Goal: Transaction & Acquisition: Book appointment/travel/reservation

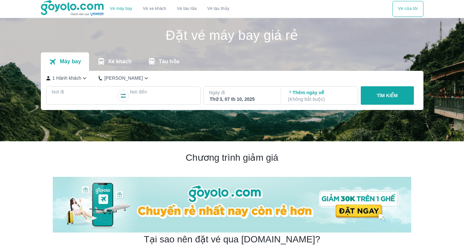
click at [63, 90] on p "Nơi đi" at bounding box center [84, 92] width 65 height 7
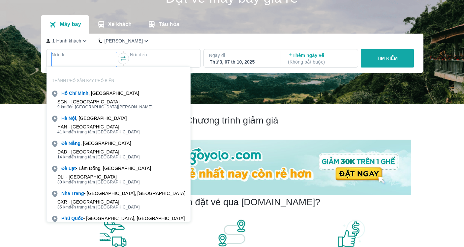
scroll to position [38, 0]
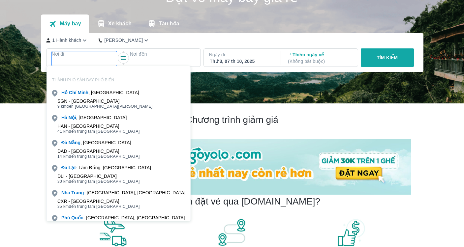
click at [77, 103] on div "SGN - [GEOGRAPHIC_DATA]" at bounding box center [104, 101] width 95 height 5
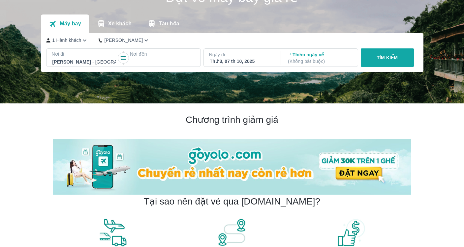
click at [143, 61] on div at bounding box center [162, 62] width 64 height 8
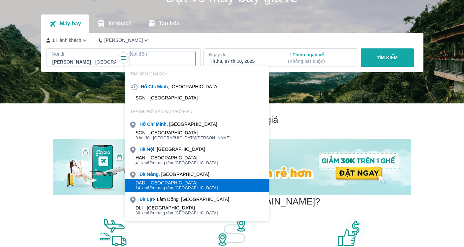
click at [170, 188] on span "14 km đến trung tâm [GEOGRAPHIC_DATA]" at bounding box center [176, 188] width 82 height 5
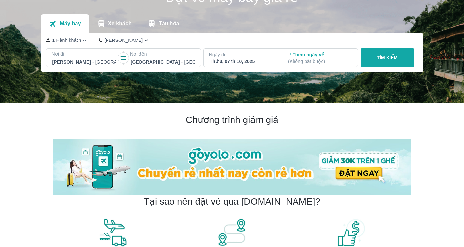
click at [242, 56] on p "Ngày đi" at bounding box center [241, 54] width 65 height 7
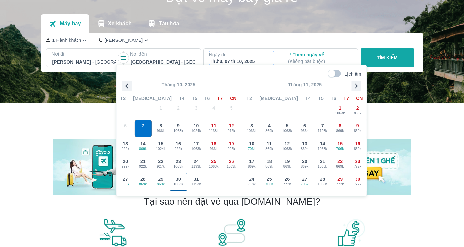
click at [182, 177] on div "30 1063k" at bounding box center [178, 181] width 17 height 17
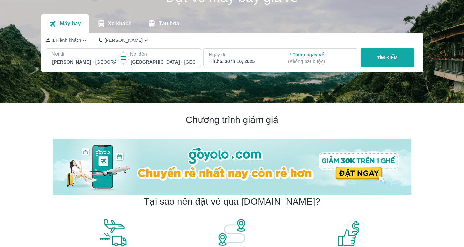
click at [307, 56] on p "Thêm ngày về ( Không bắt buộc )" at bounding box center [320, 57] width 64 height 13
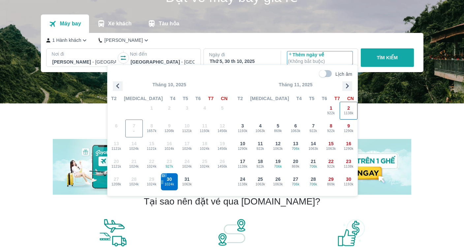
click at [349, 111] on span "1138k" at bounding box center [348, 113] width 17 height 5
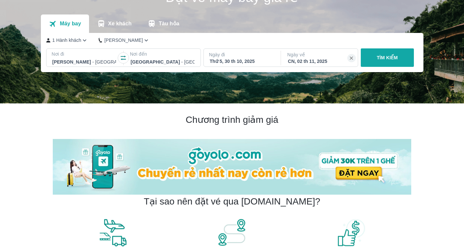
click at [386, 61] on button "TÌM KIẾM" at bounding box center [386, 57] width 53 height 18
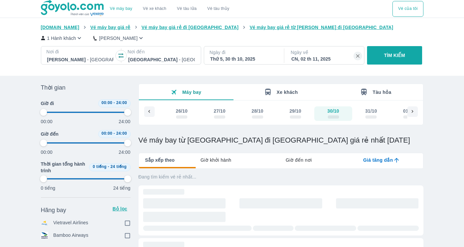
type input "97.9166666666667"
checkbox input "true"
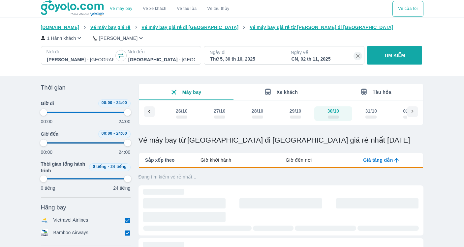
type input "97.9166666666667"
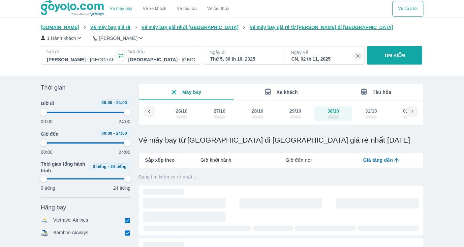
type input "97.9166666666667"
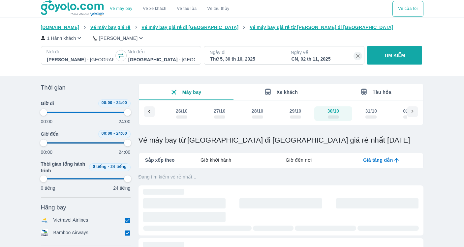
type input "97.9166666666667"
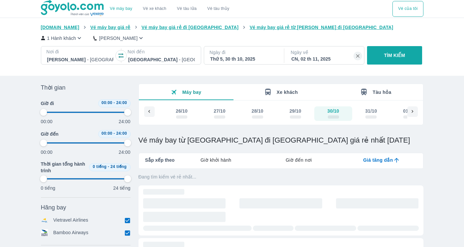
type input "97.9166666666667"
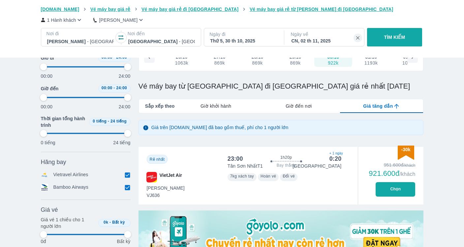
scroll to position [56, 0]
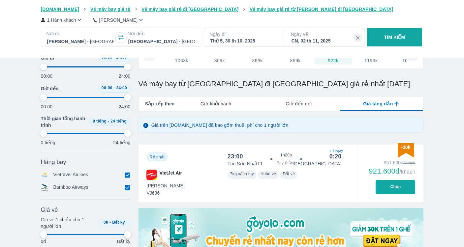
type input "97.9166666666667"
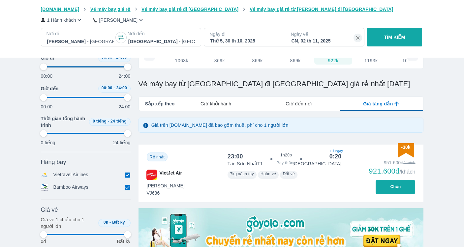
type input "97.9166666666667"
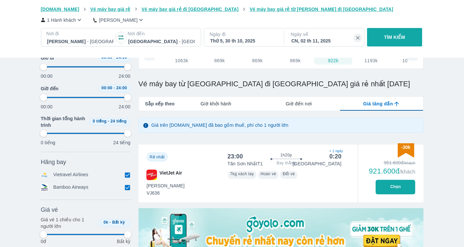
type input "97.9166666666667"
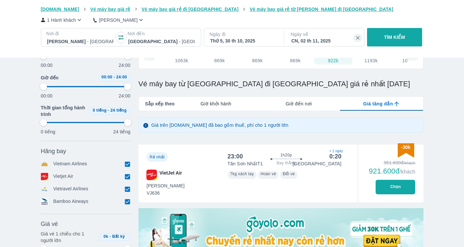
click at [220, 104] on span "Giờ khởi hành" at bounding box center [215, 103] width 31 height 7
type input "97.9166666666667"
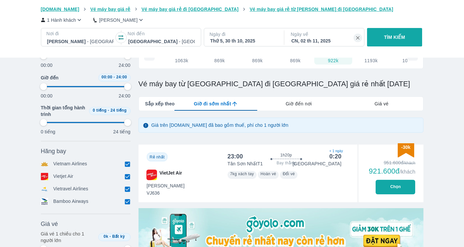
type input "97.9166666666667"
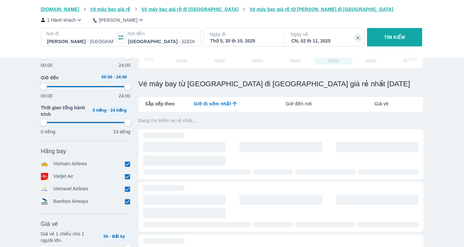
type input "97.9166666666667"
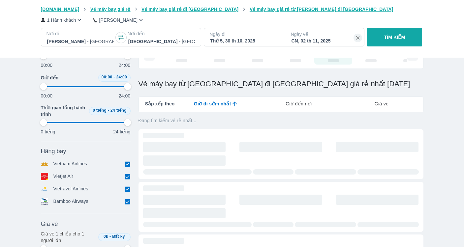
type input "97.9166666666667"
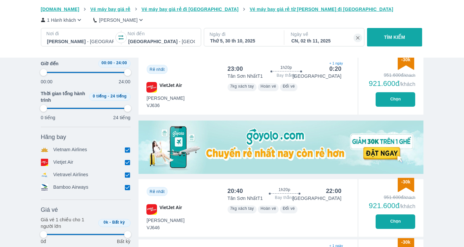
type input "97.9166666666667"
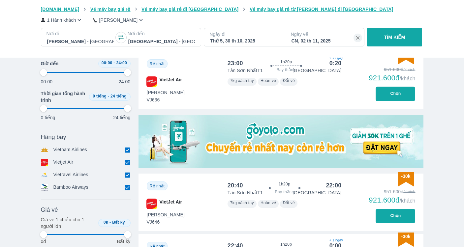
type input "97.9166666666667"
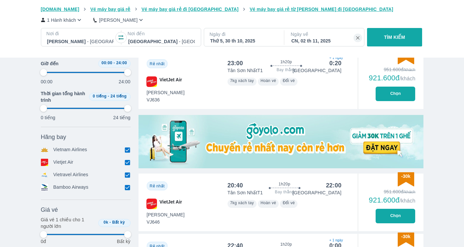
type input "97.9166666666667"
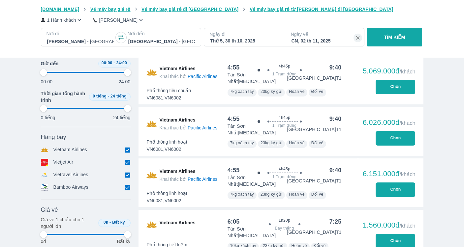
type input "97.9166666666667"
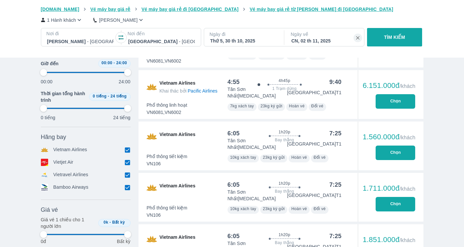
type input "97.9166666666667"
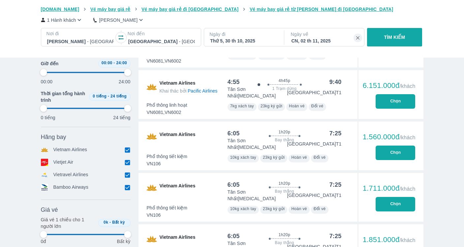
type input "97.9166666666667"
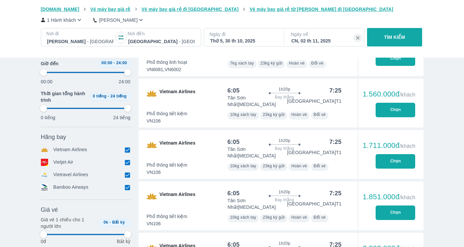
type input "97.9166666666667"
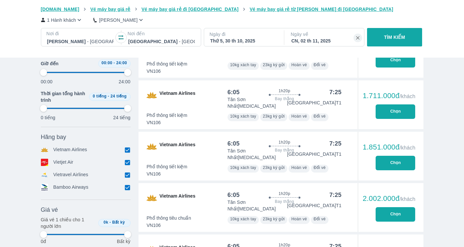
scroll to position [699, 0]
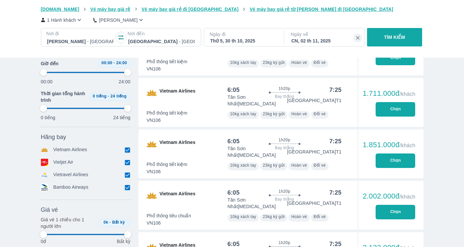
type input "97.9166666666667"
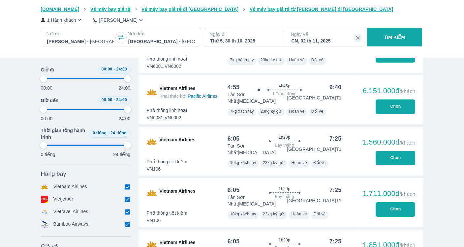
type input "97.9166666666667"
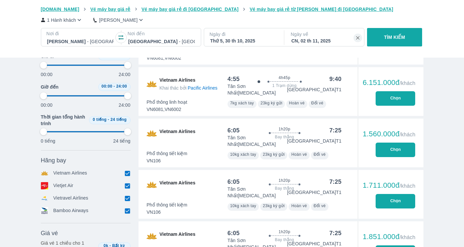
type input "97.9166666666667"
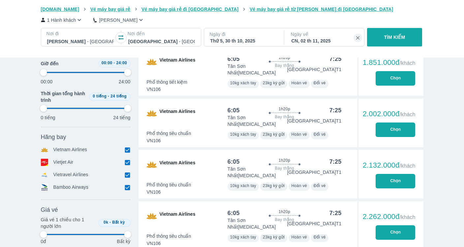
type input "97.9166666666667"
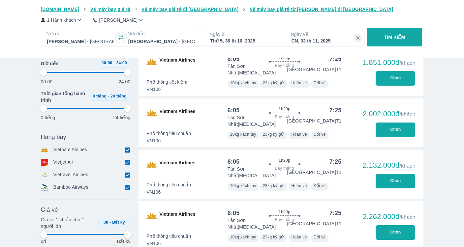
type input "97.9166666666667"
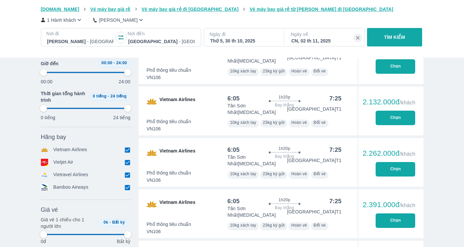
scroll to position [814, 0]
type input "97.9166666666667"
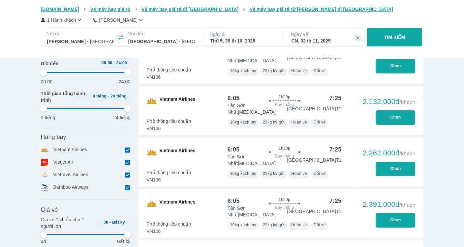
type input "97.9166666666667"
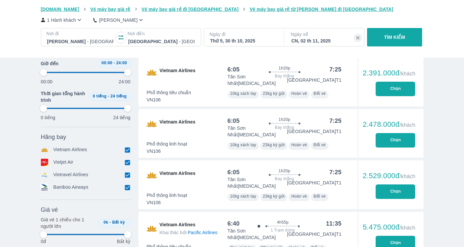
type input "97.9166666666667"
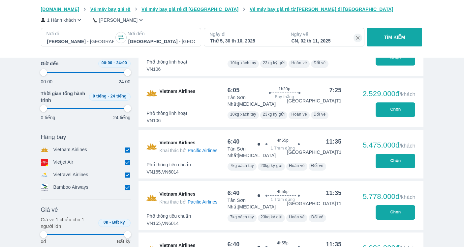
type input "97.9166666666667"
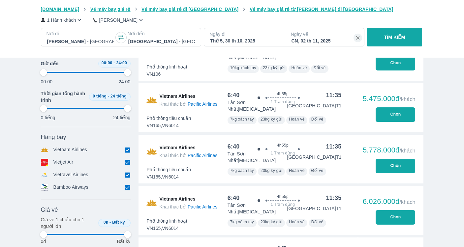
type input "97.9166666666667"
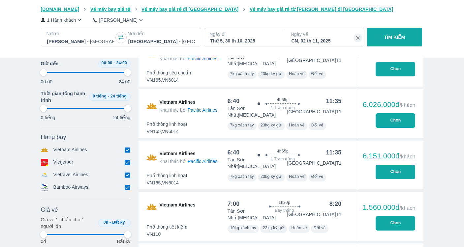
type input "97.9166666666667"
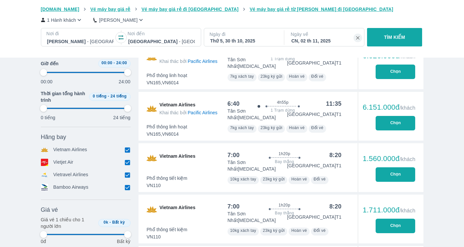
type input "97.9166666666667"
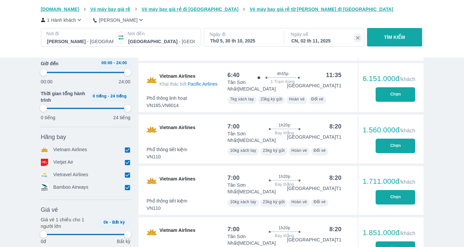
type input "97.9166666666667"
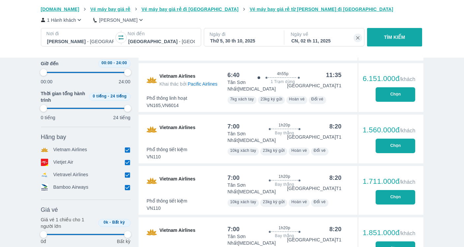
type input "97.9166666666667"
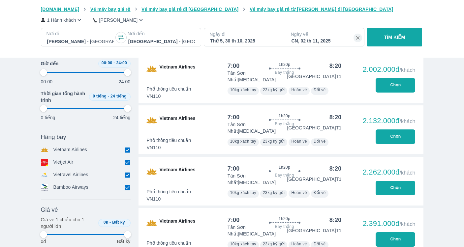
type input "97.9166666666667"
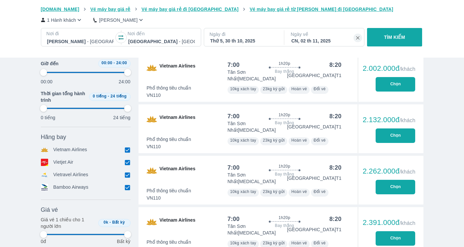
type input "97.9166666666667"
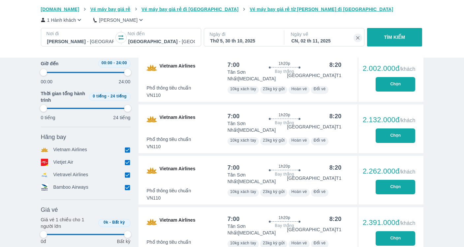
type input "97.9166666666667"
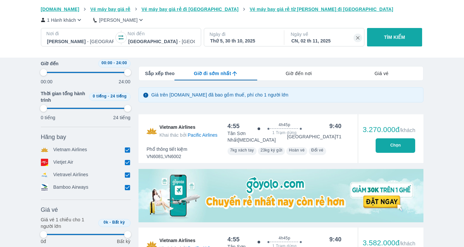
scroll to position [90, 0]
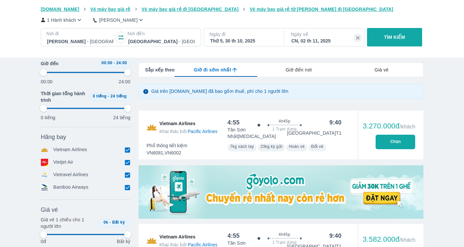
type input "97.9166666666667"
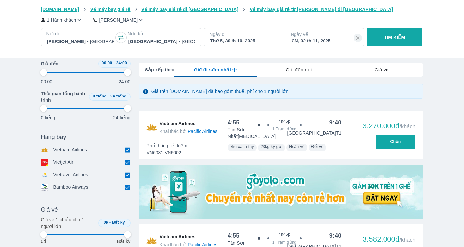
type input "97.9166666666667"
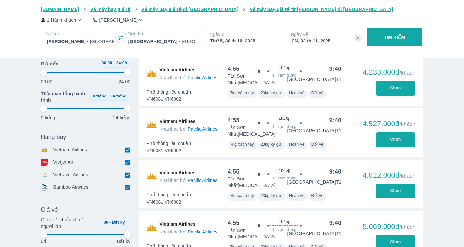
type input "97.9166666666667"
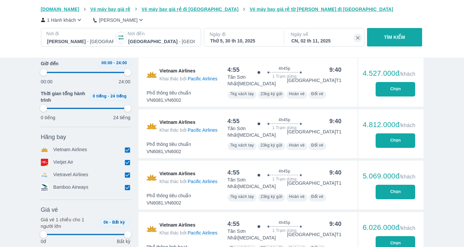
type input "97.9166666666667"
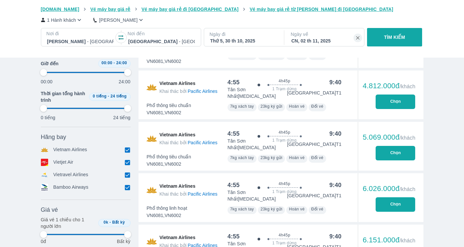
type input "97.9166666666667"
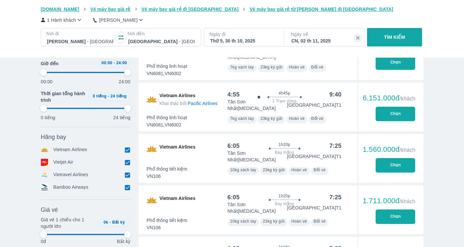
scroll to position [593, 0]
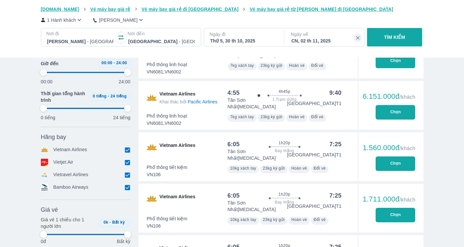
type input "97.9166666666667"
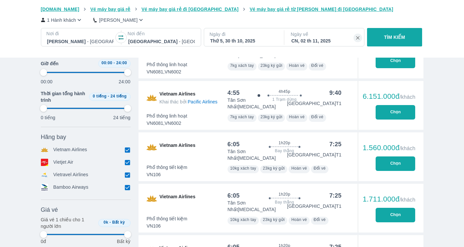
type input "97.9166666666667"
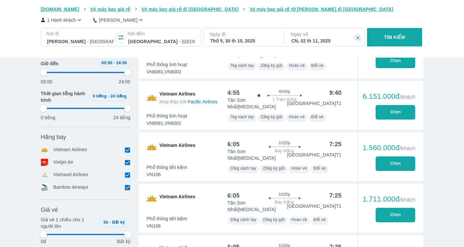
type input "97.9166666666667"
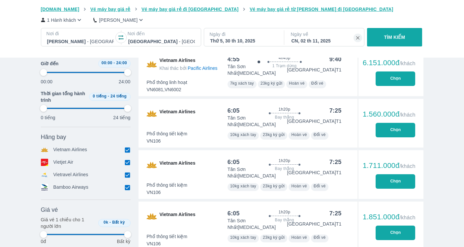
type input "97.9166666666667"
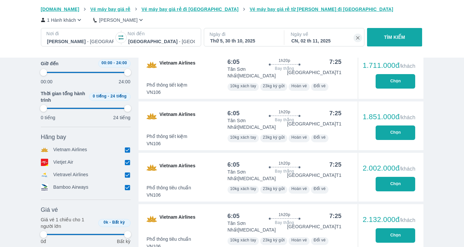
type input "97.9166666666667"
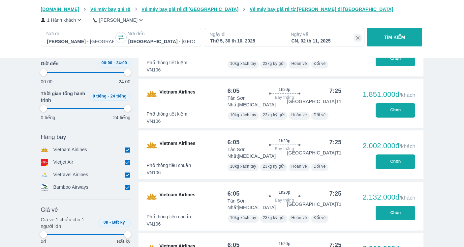
type input "97.9166666666667"
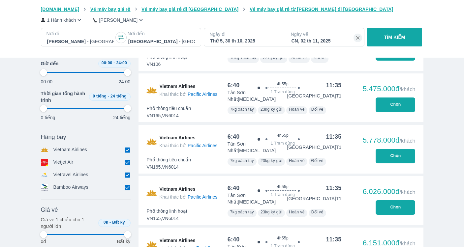
scroll to position [1234, 0]
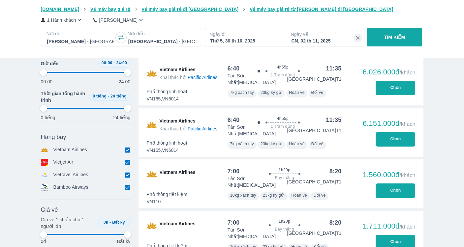
type input "97.9166666666667"
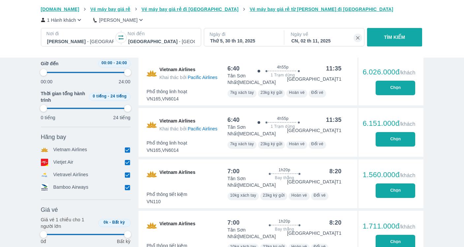
type input "97.9166666666667"
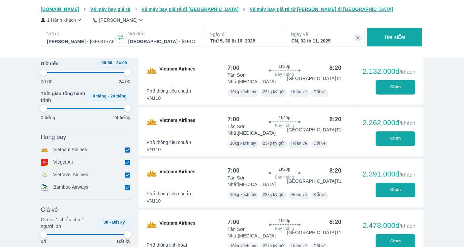
type input "97.9166666666667"
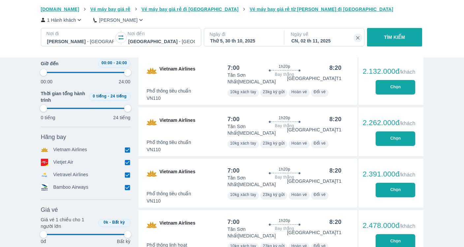
type input "97.9166666666667"
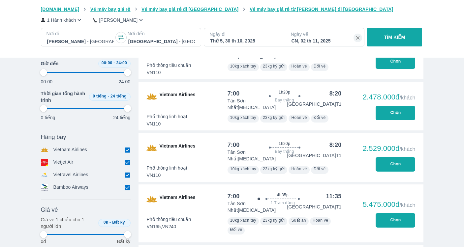
type input "97.9166666666667"
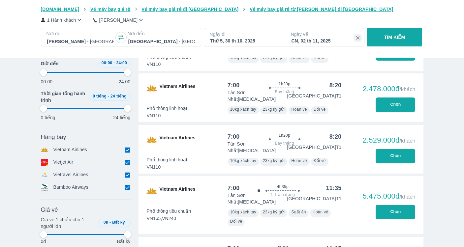
type input "97.9166666666667"
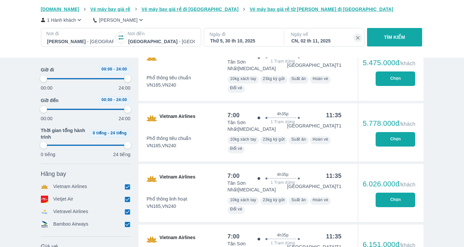
scroll to position [1810, 0]
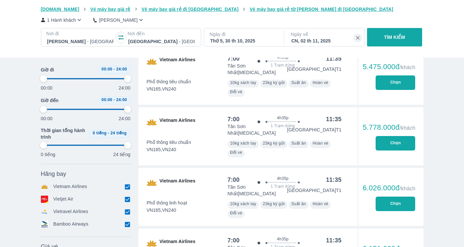
type input "97.9166666666667"
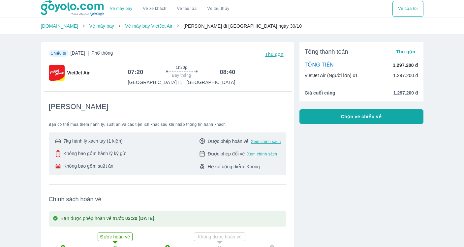
click at [375, 121] on button "Chọn vé chiều về" at bounding box center [361, 116] width 124 height 14
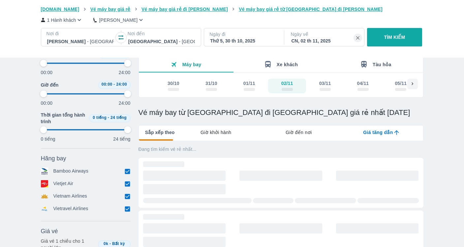
scroll to position [83, 0]
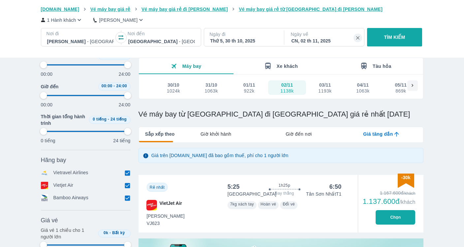
click at [309, 132] on span "Giờ đến nơi" at bounding box center [298, 134] width 26 height 7
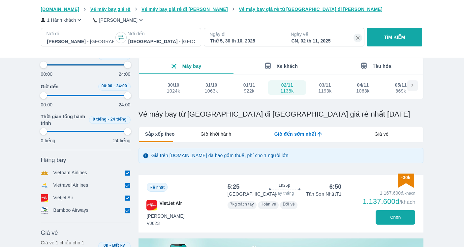
click at [309, 132] on span "Giờ đến sớm nhất" at bounding box center [295, 134] width 42 height 7
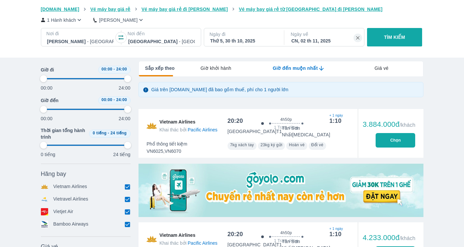
scroll to position [125, 0]
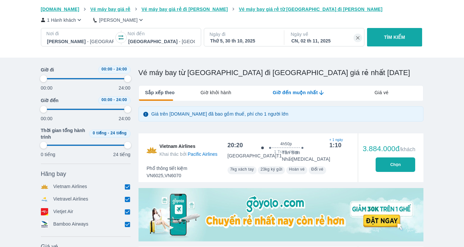
click at [374, 93] on div "Giá vé" at bounding box center [381, 93] width 83 height 14
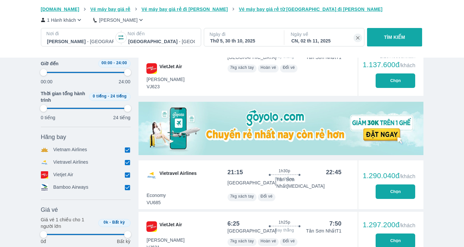
scroll to position [220, 0]
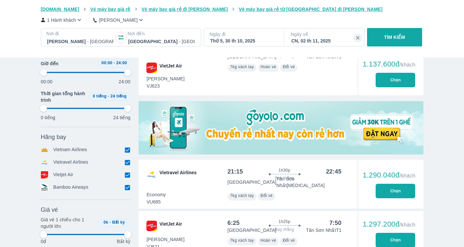
click at [389, 190] on button "Chọn" at bounding box center [395, 191] width 40 height 14
